Goal: Information Seeking & Learning: Learn about a topic

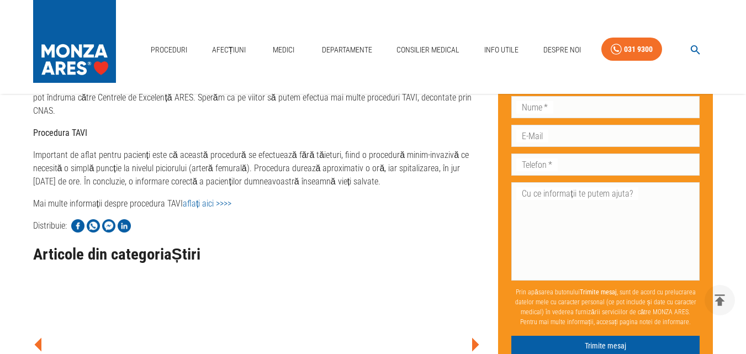
scroll to position [398, 0]
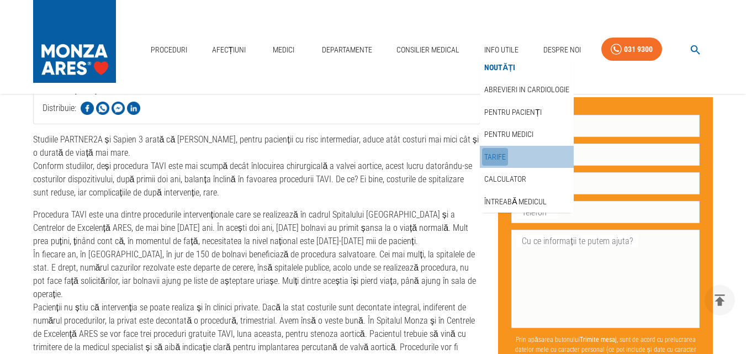
click at [497, 154] on link "Tarife" at bounding box center [495, 157] width 26 height 18
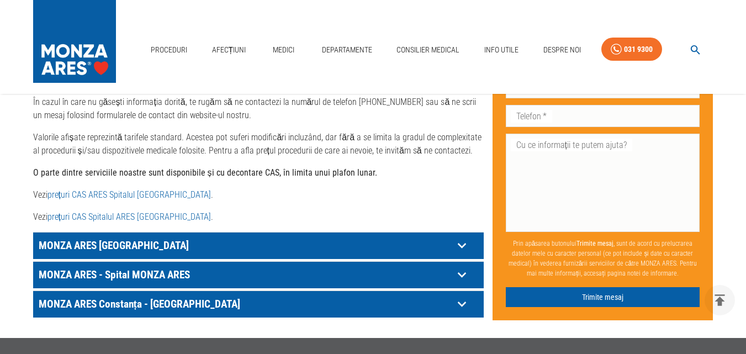
scroll to position [607, 0]
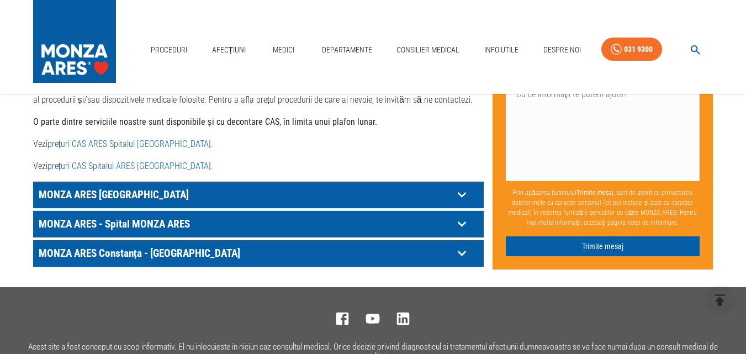
click at [120, 139] on link "prețuri CAS ARES Spitalul Monza" at bounding box center [128, 144] width 163 height 10
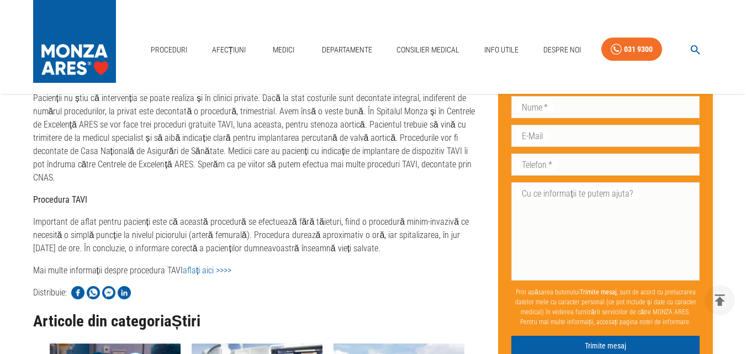
scroll to position [398, 0]
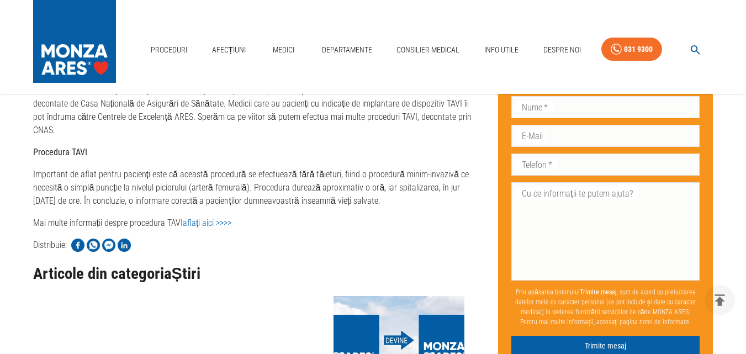
scroll to position [674, 0]
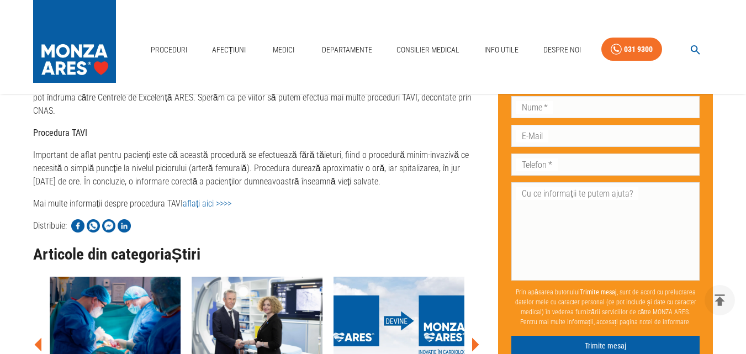
click at [207, 198] on link "aflați aici >>>>" at bounding box center [207, 203] width 49 height 10
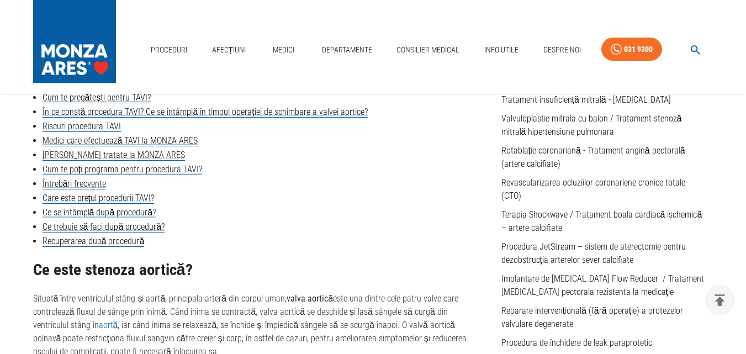
scroll to position [387, 0]
click at [86, 179] on link "Întrebări frecvente" at bounding box center [75, 183] width 64 height 11
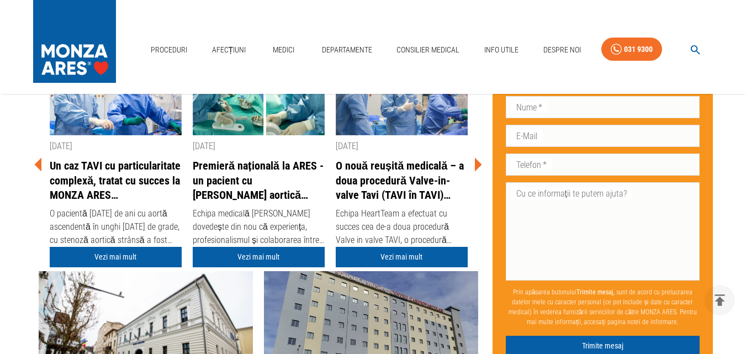
scroll to position [3153, 0]
